Goal: Task Accomplishment & Management: Manage account settings

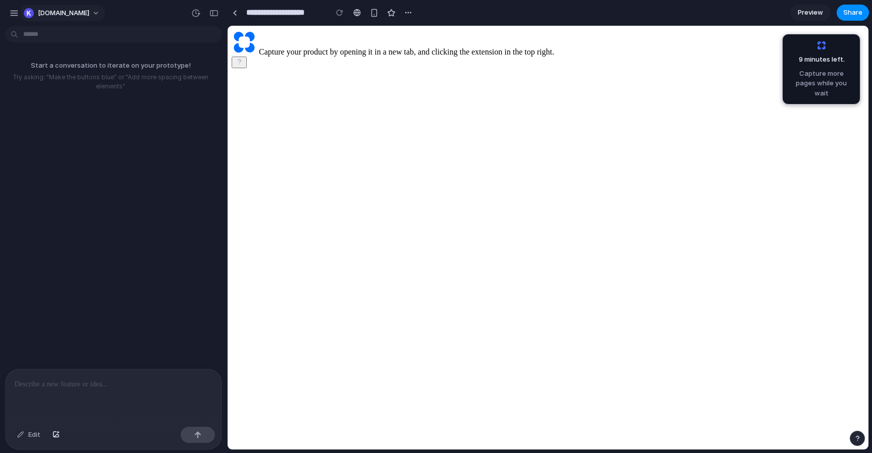
click at [49, 15] on span "[DOMAIN_NAME]" at bounding box center [63, 13] width 51 height 10
click at [238, 15] on div "Settings Invite members Change theme Sign out" at bounding box center [436, 226] width 872 height 453
click at [236, 12] on div at bounding box center [235, 13] width 5 height 6
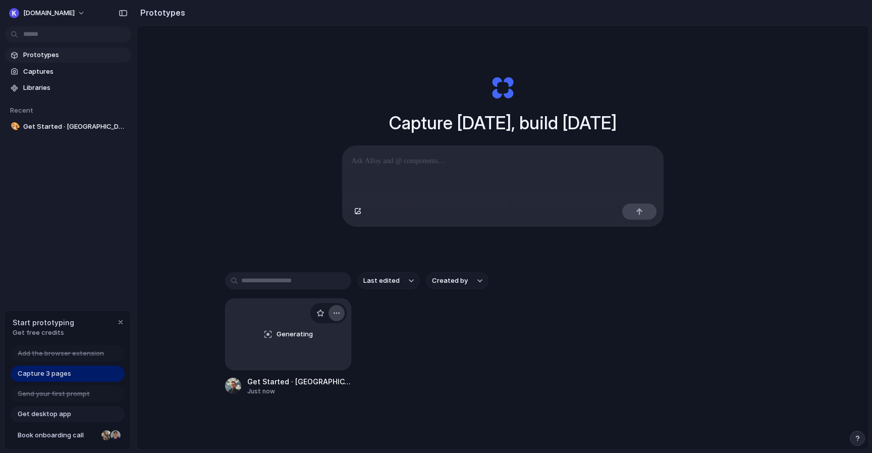
click at [339, 315] on div "button" at bounding box center [337, 313] width 8 height 8
click at [309, 370] on li "Delete" at bounding box center [308, 368] width 72 height 16
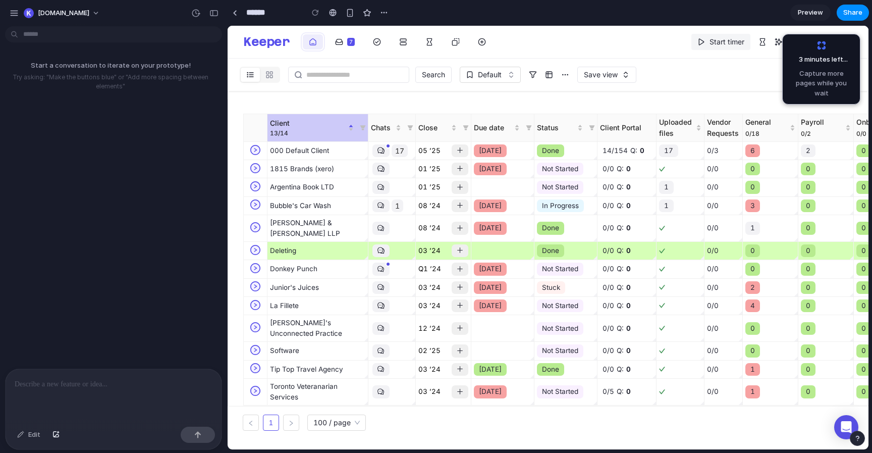
click at [818, 77] on span "Capture more pages while you wait" at bounding box center [821, 84] width 65 height 30
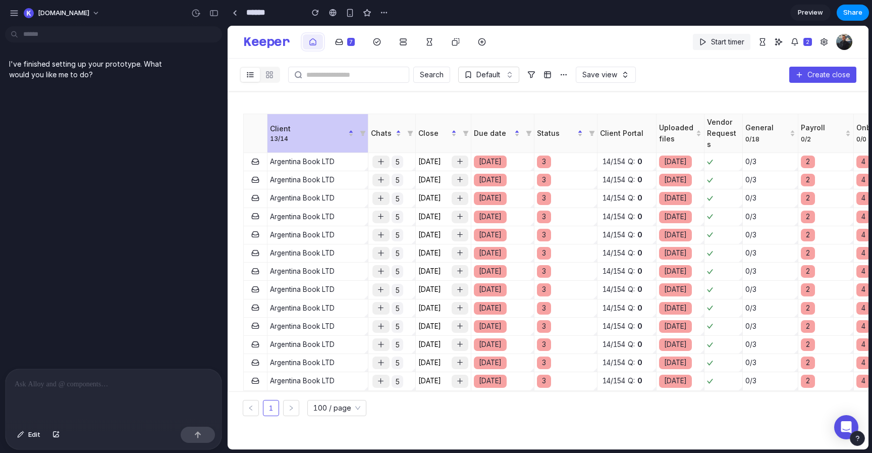
click at [83, 382] on p at bounding box center [114, 384] width 198 height 12
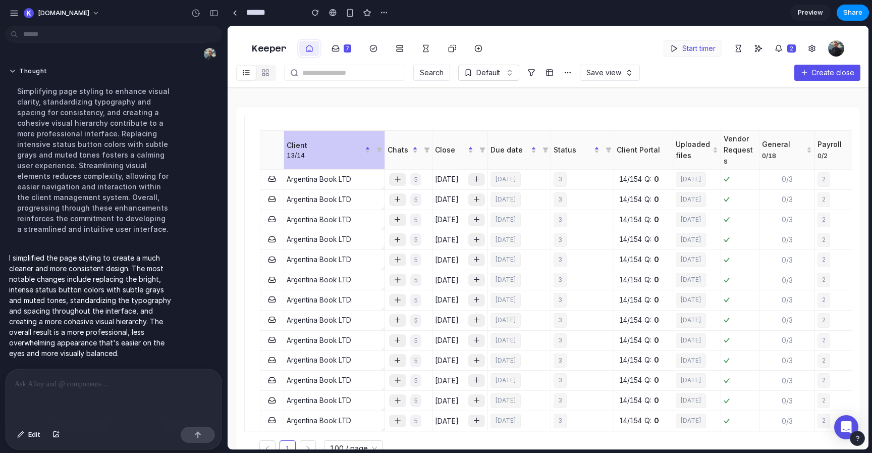
click at [691, 174] on td "Sep 26, 2024" at bounding box center [697, 180] width 48 height 20
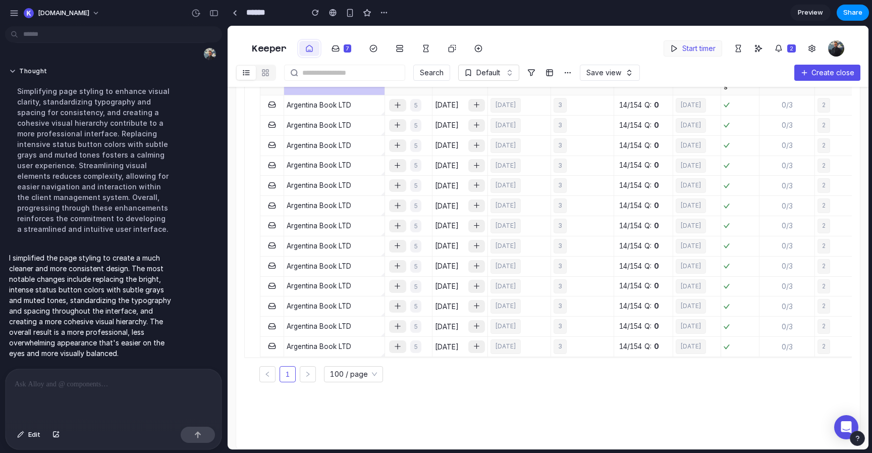
scroll to position [13, 0]
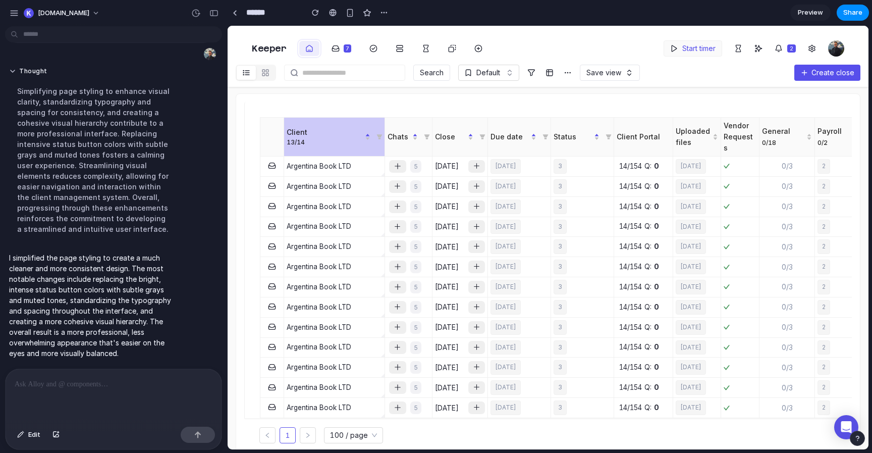
click at [118, 371] on div at bounding box center [114, 395] width 216 height 53
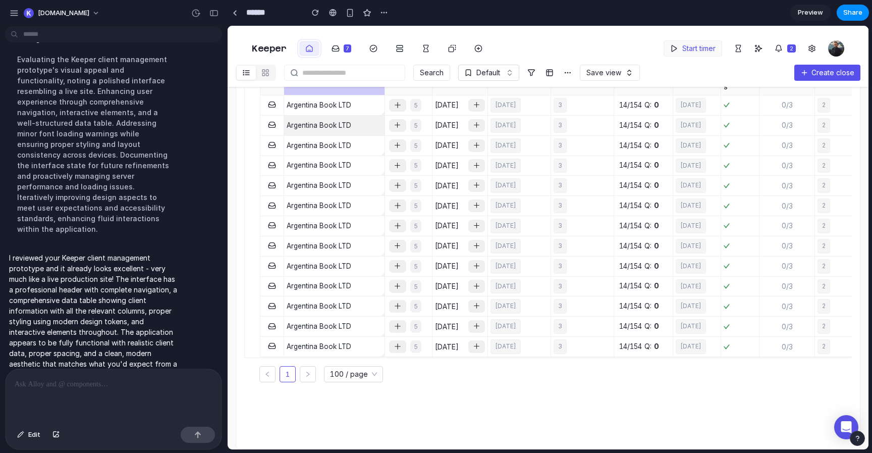
scroll to position [0, 0]
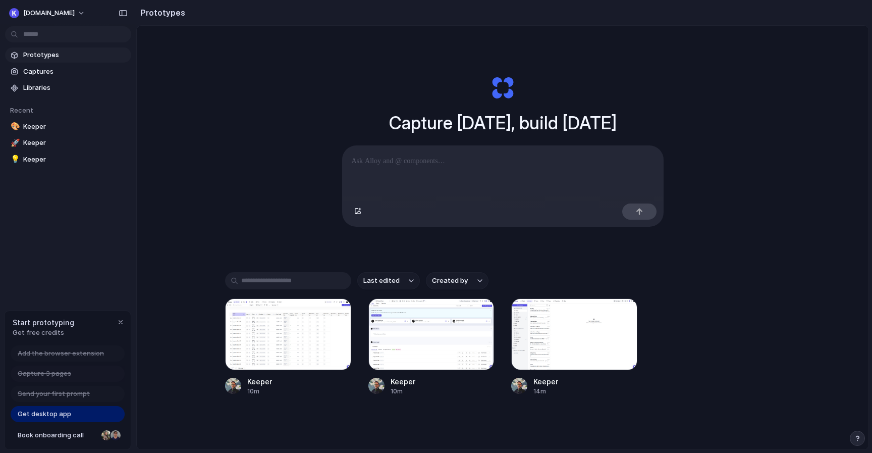
click at [93, 57] on span "Prototypes" at bounding box center [75, 55] width 104 height 10
click at [77, 69] on span "Captures" at bounding box center [75, 72] width 104 height 10
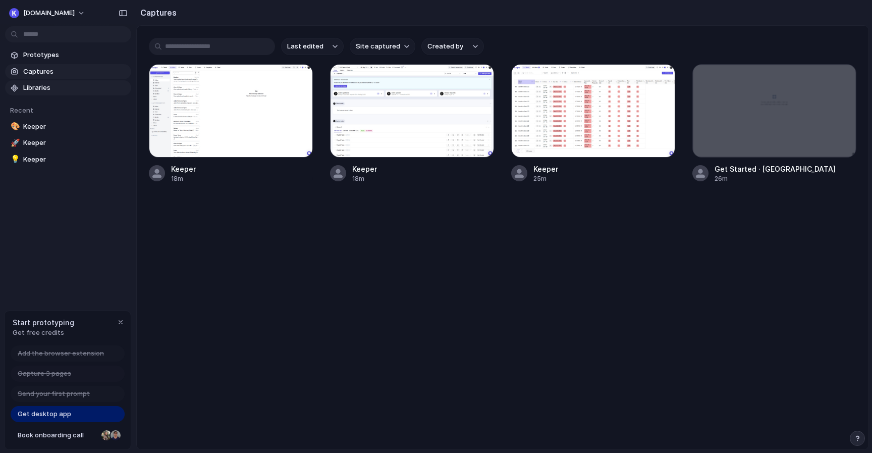
click at [53, 88] on span "Libraries" at bounding box center [75, 88] width 104 height 10
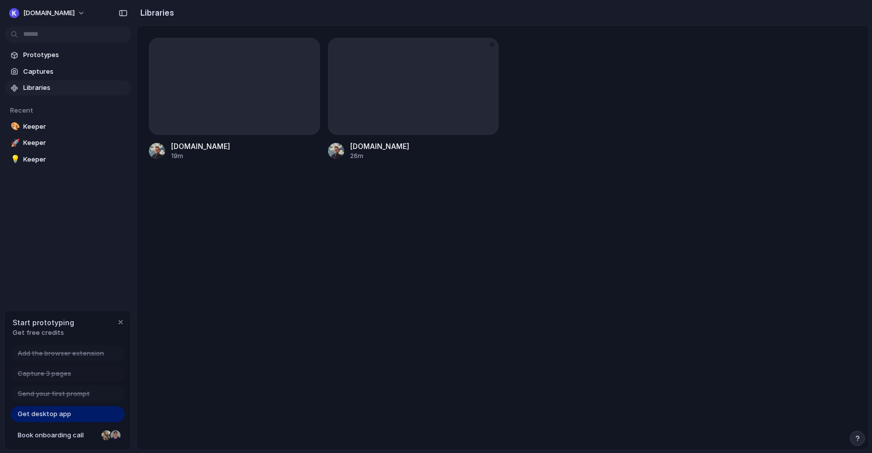
click at [494, 44] on div at bounding box center [492, 44] width 4 height 4
click at [445, 129] on div "No results found" at bounding box center [436, 226] width 872 height 453
click at [446, 87] on div at bounding box center [413, 86] width 171 height 97
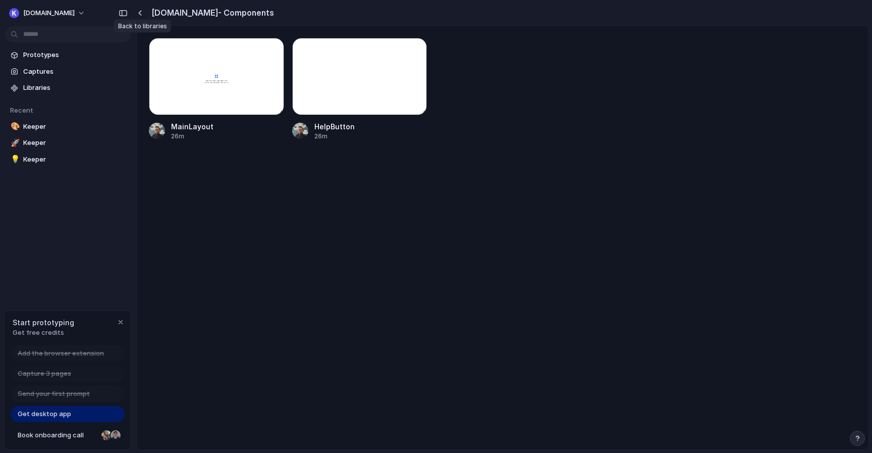
click at [140, 12] on div "button" at bounding box center [140, 13] width 5 height 6
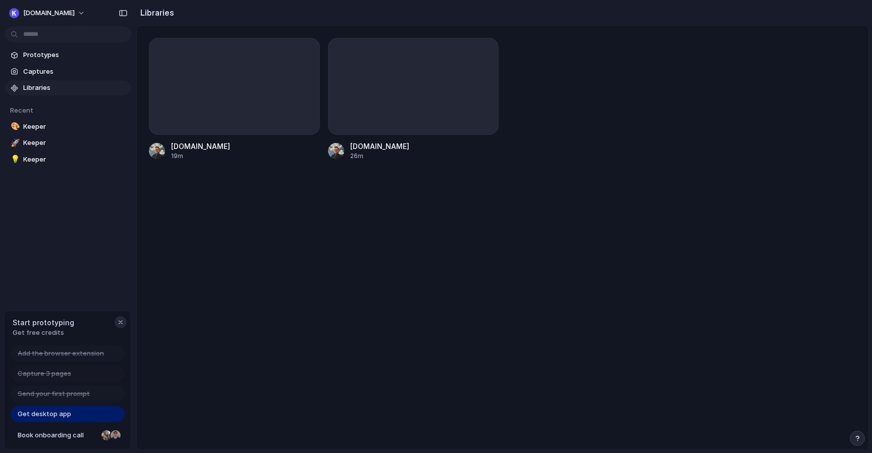
click at [120, 321] on div "button" at bounding box center [121, 322] width 8 height 8
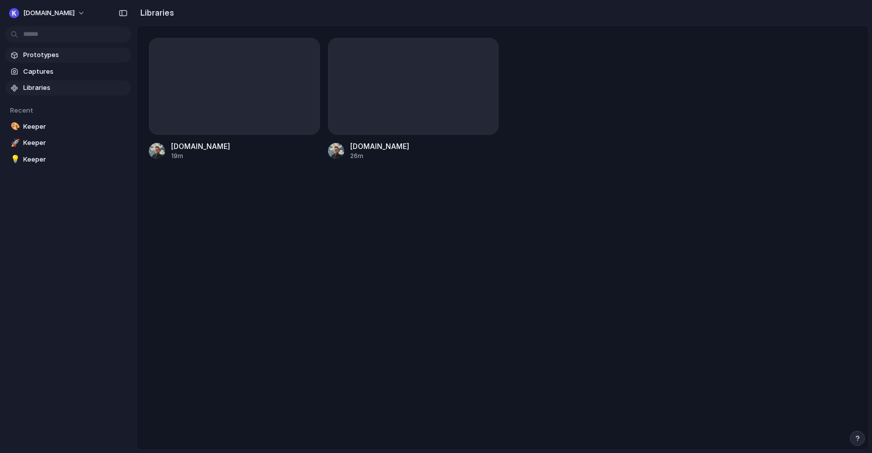
click at [42, 54] on span "Prototypes" at bounding box center [75, 55] width 104 height 10
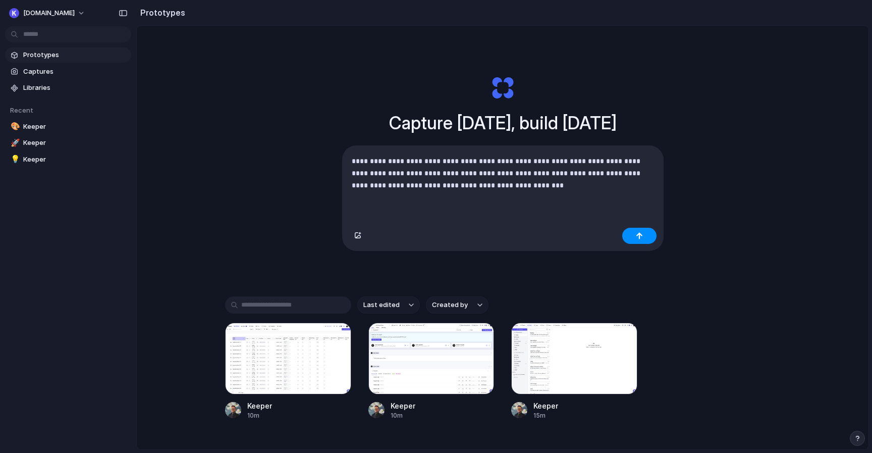
click at [596, 156] on p "**********" at bounding box center [503, 173] width 302 height 36
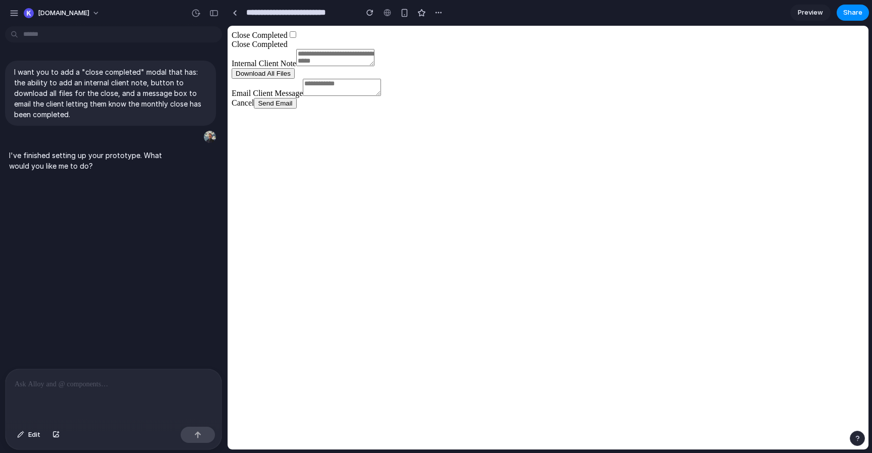
click at [451, 109] on body "Close Completed Close Completed Internal Client Note Download All Files Email C…" at bounding box center [548, 69] width 633 height 79
click at [504, 109] on body "Close Completed Close Completed Internal Client Note Download All Files Email C…" at bounding box center [548, 69] width 633 height 79
click at [288, 39] on label "Close Completed" at bounding box center [260, 35] width 56 height 9
click at [91, 399] on div at bounding box center [114, 395] width 216 height 53
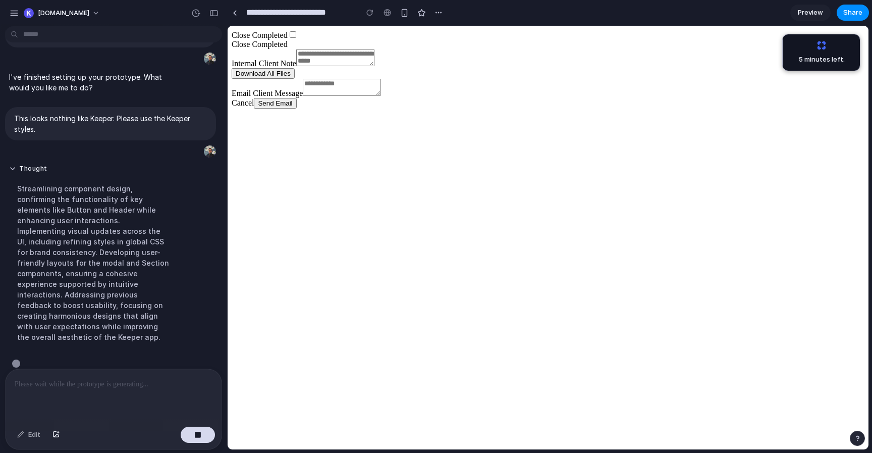
scroll to position [81, 0]
click at [531, 109] on footer "Cancel Send Email" at bounding box center [548, 103] width 633 height 11
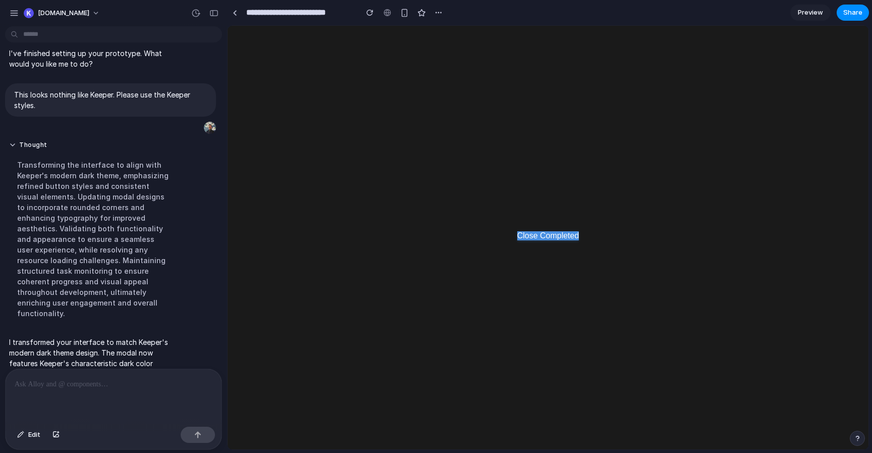
scroll to position [155, 0]
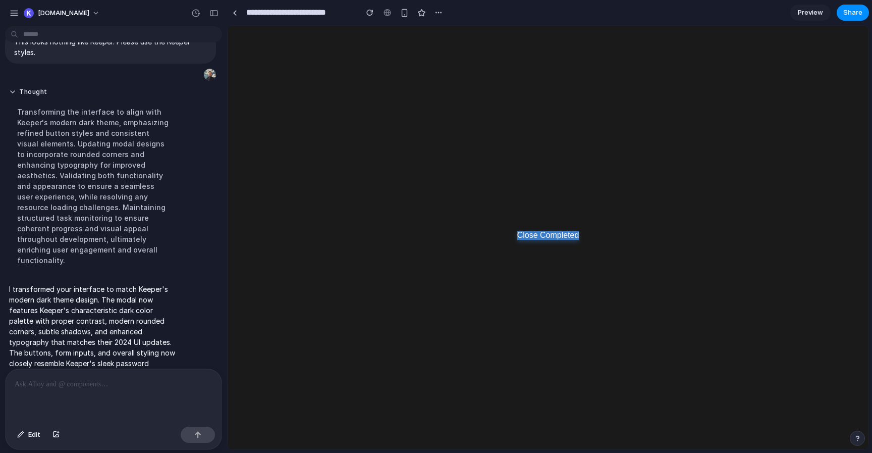
click at [539, 233] on label "Close Completed" at bounding box center [548, 235] width 62 height 9
